Goal: Task Accomplishment & Management: Manage account settings

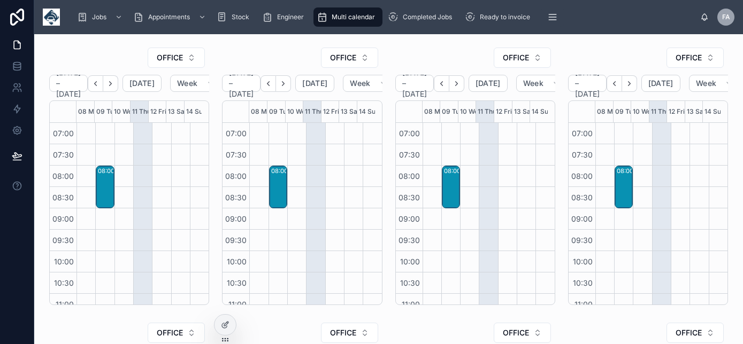
click at [181, 56] on button "OFFICE" at bounding box center [176, 58] width 57 height 20
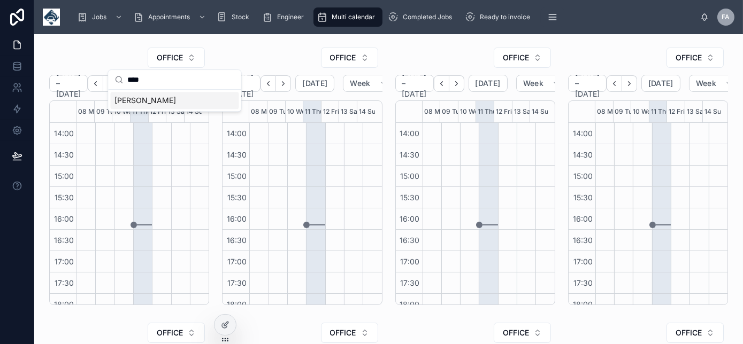
type input "****"
click at [148, 96] on span "[PERSON_NAME]" at bounding box center [145, 100] width 62 height 11
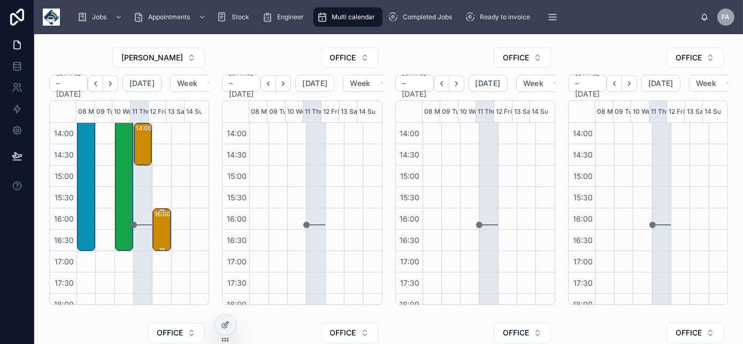
click at [158, 234] on div "16:00 – 17:00 *** 4pm attendance *** City Electrical Factors Ltd - 1X Repair - …" at bounding box center [162, 230] width 15 height 41
click at [306, 317] on div "[PERSON_NAME] [DATE] – [DATE] [DATE] Week 08 Mon 09 Tue 10 Wed 11 Thu 12 Fri 13…" at bounding box center [388, 343] width 709 height 619
click at [155, 232] on div "16:00 – 17:00 *** 4pm attendance *** City Electrical Factors Ltd - 1X Repair - …" at bounding box center [162, 230] width 15 height 41
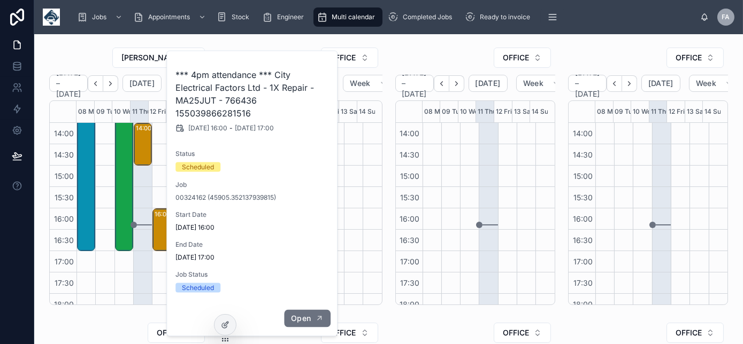
click at [303, 316] on span "Open" at bounding box center [301, 319] width 20 height 10
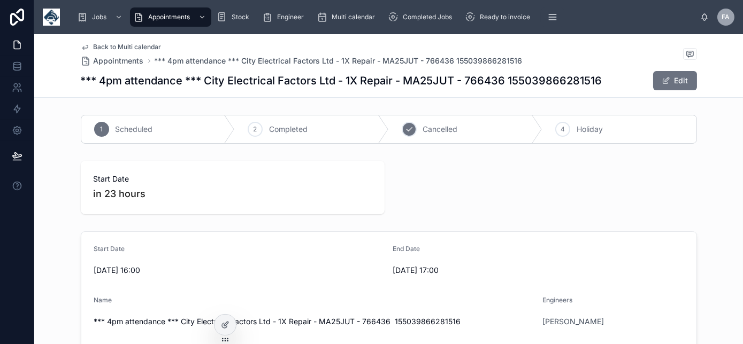
click at [449, 130] on span "Cancelled" at bounding box center [440, 129] width 35 height 11
click at [150, 49] on span "Back to Multi calendar" at bounding box center [128, 47] width 68 height 9
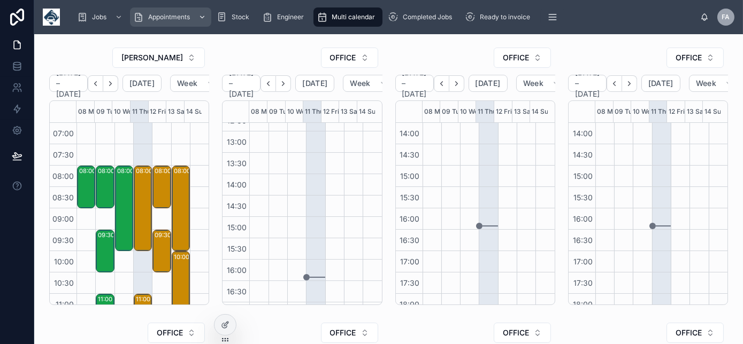
scroll to position [56, 0]
click at [351, 58] on span "OFFICE" at bounding box center [343, 57] width 26 height 11
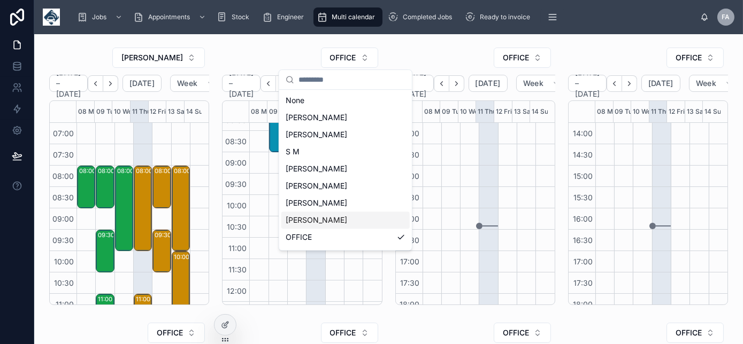
click at [321, 217] on span "[PERSON_NAME]" at bounding box center [317, 220] width 62 height 11
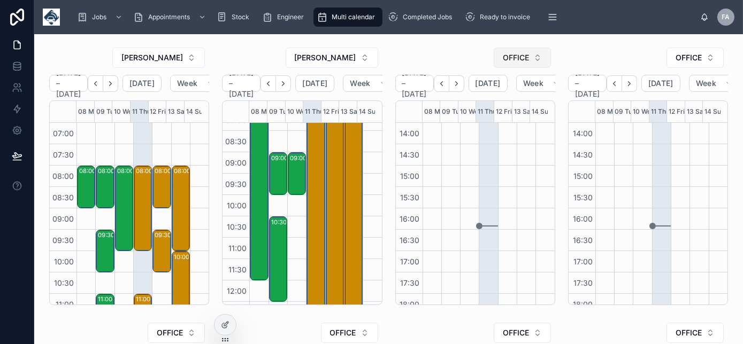
click at [504, 58] on span "OFFICE" at bounding box center [516, 57] width 26 height 11
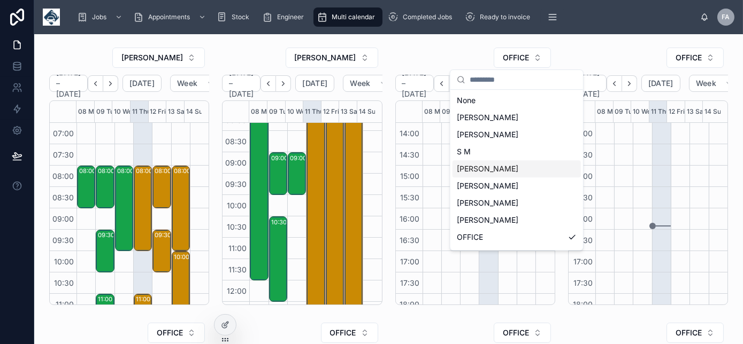
click at [485, 171] on span "[PERSON_NAME]" at bounding box center [488, 169] width 62 height 11
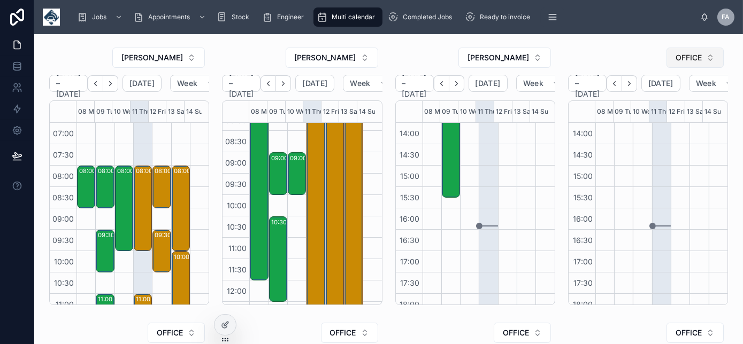
click at [704, 55] on button "OFFICE" at bounding box center [694, 58] width 57 height 20
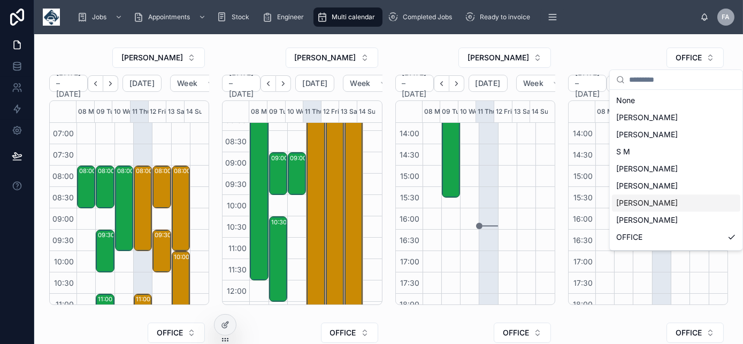
click at [657, 205] on span "[PERSON_NAME]" at bounding box center [647, 203] width 62 height 11
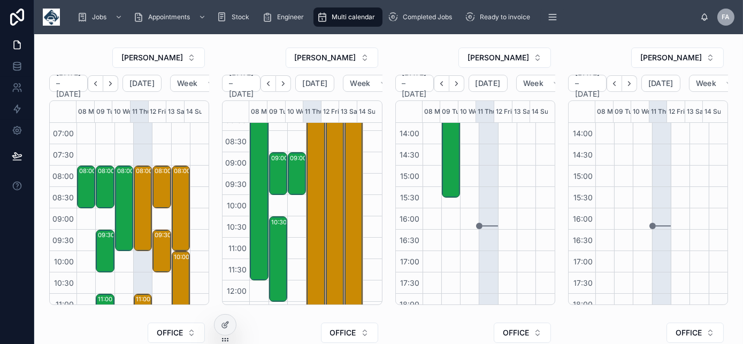
click at [612, 48] on div "[PERSON_NAME]" at bounding box center [648, 57] width 160 height 21
